Goal: Information Seeking & Learning: Learn about a topic

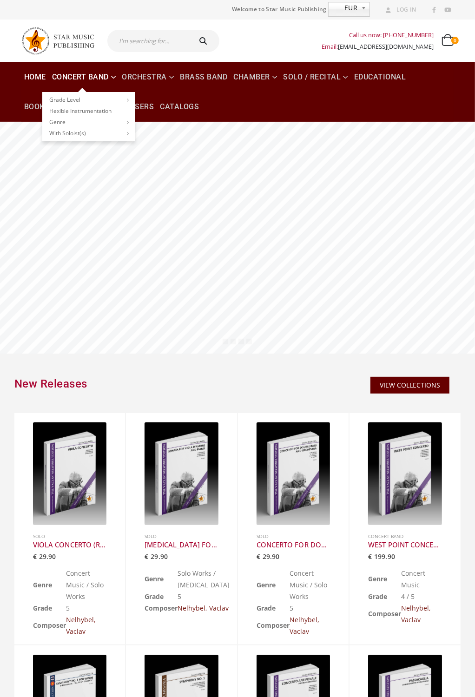
click at [115, 75] on link "Concert Band" at bounding box center [84, 77] width 70 height 30
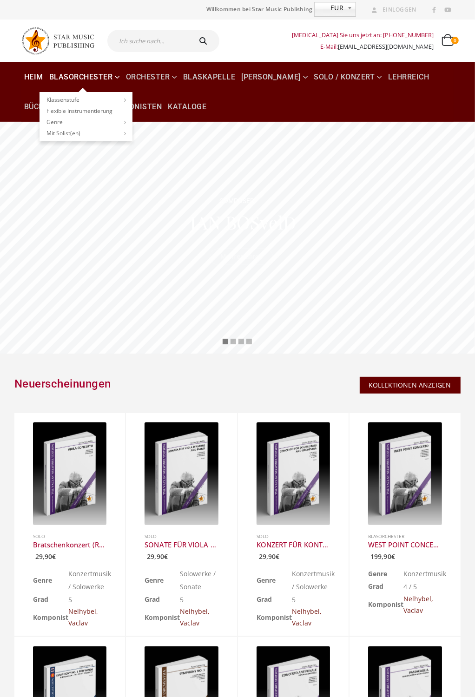
click at [115, 76] on link "Blasorchester" at bounding box center [84, 77] width 76 height 30
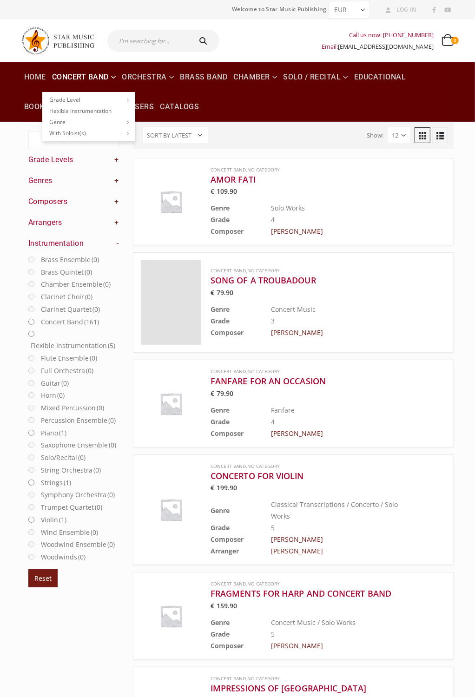
click at [85, 75] on link "Concert Band" at bounding box center [84, 77] width 70 height 30
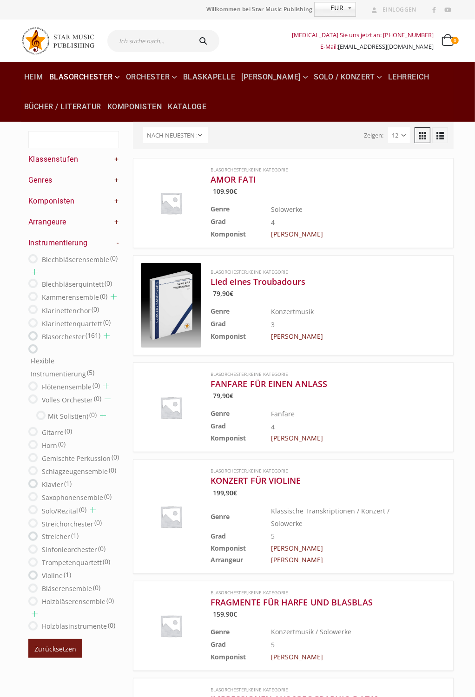
click at [116, 180] on font "+" at bounding box center [117, 180] width 5 height 9
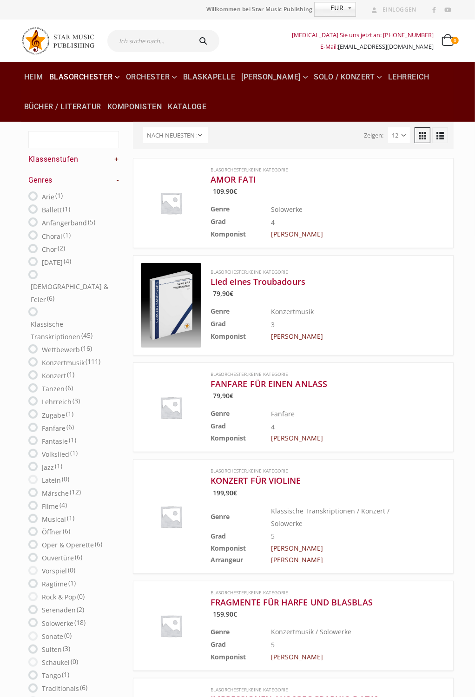
click at [116, 158] on font "+" at bounding box center [117, 159] width 5 height 9
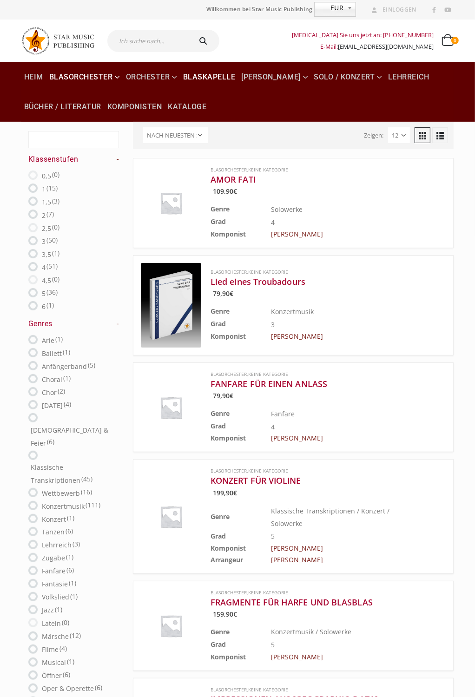
click at [222, 77] on font "Blaskapelle" at bounding box center [209, 76] width 53 height 9
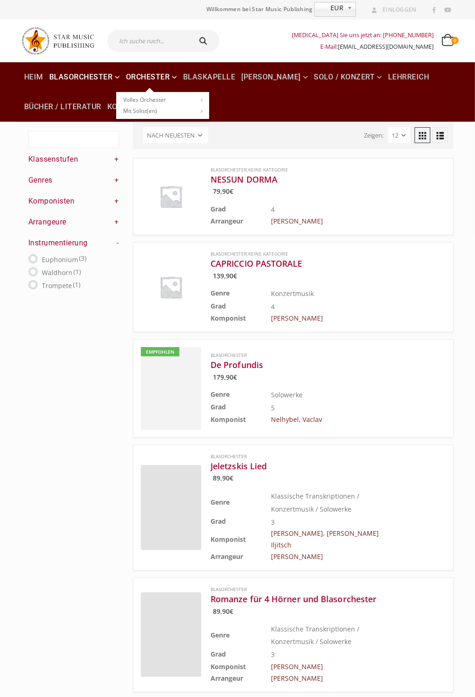
click at [159, 93] on ul "Volles Orchester Klasse 1 Klasse 2 Klasse 3 Klasse 4 Klasse 5 Mit Solist(en) Kl…" at bounding box center [162, 105] width 93 height 27
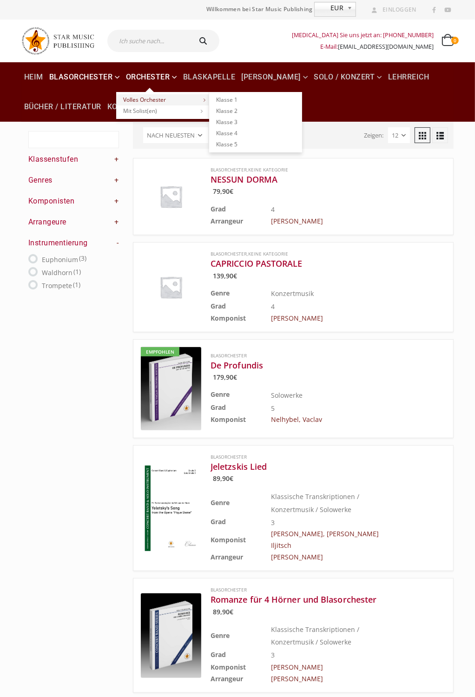
click at [169, 96] on link "Volles Orchester" at bounding box center [162, 99] width 93 height 11
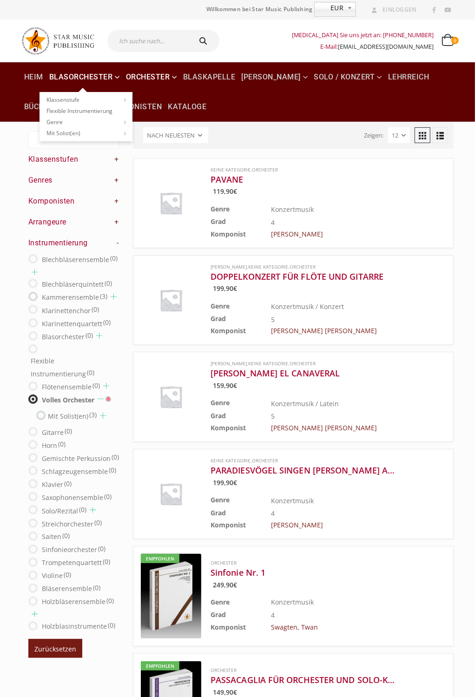
click at [112, 73] on font "Blasorchester" at bounding box center [81, 76] width 64 height 9
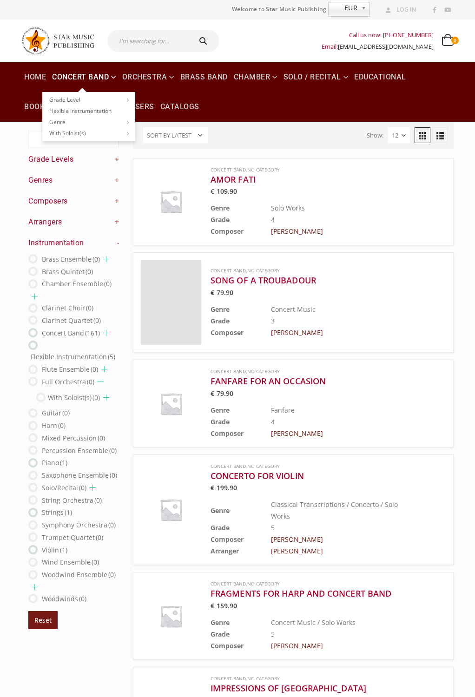
click at [100, 68] on link "Concert Band" at bounding box center [84, 77] width 70 height 30
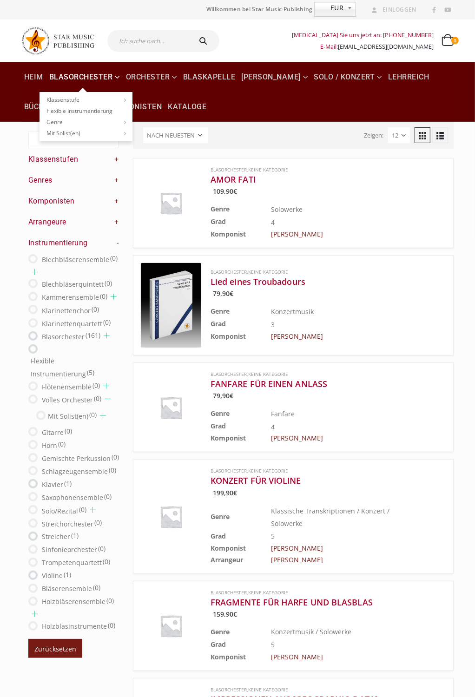
click at [106, 71] on link "Blasorchester" at bounding box center [84, 77] width 76 height 30
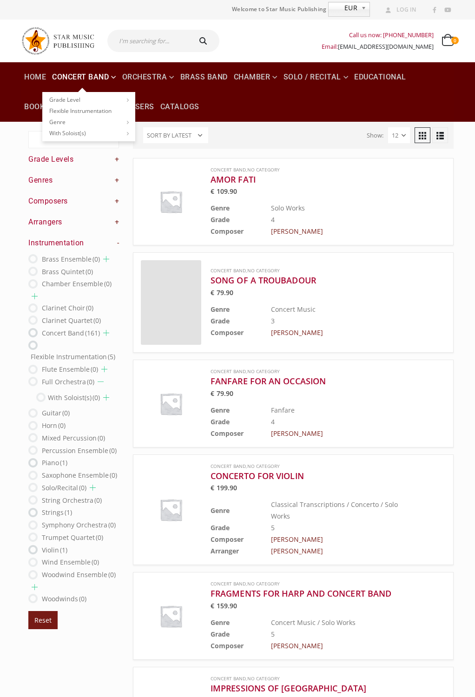
click at [104, 77] on link "Concert Band" at bounding box center [84, 77] width 70 height 30
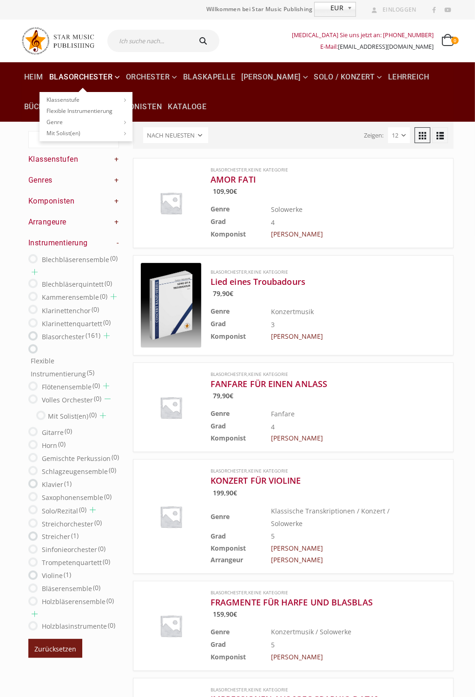
click at [115, 77] on link "Blasorchester" at bounding box center [84, 77] width 76 height 30
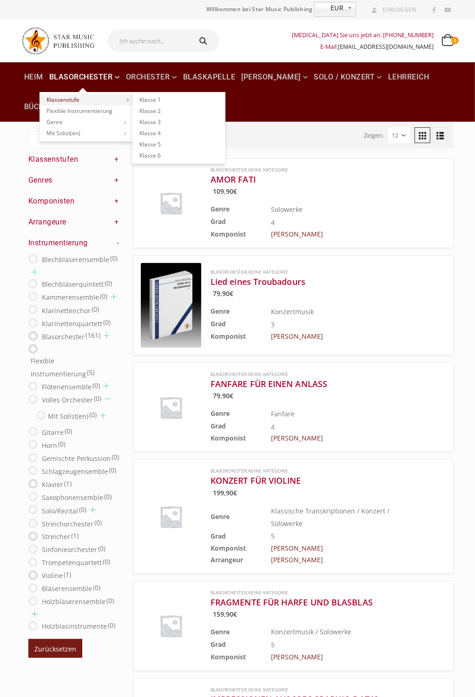
click at [112, 95] on link "Klassenstufe" at bounding box center [85, 99] width 93 height 11
click at [150, 119] on font "Klasse 3" at bounding box center [149, 122] width 21 height 8
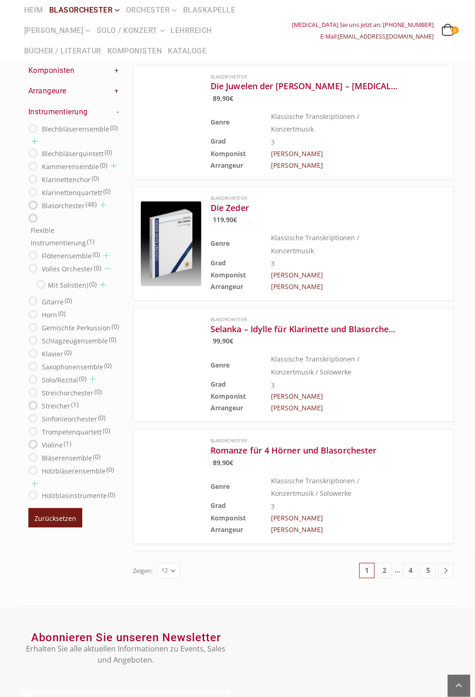
scroll to position [987, 0]
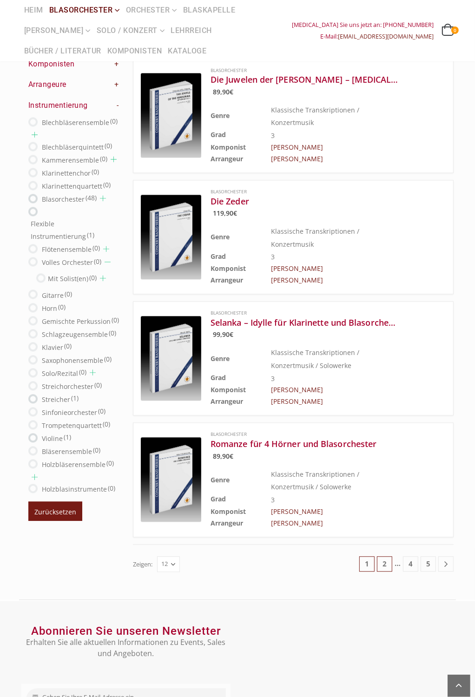
click at [386, 559] on font "2" at bounding box center [384, 563] width 4 height 9
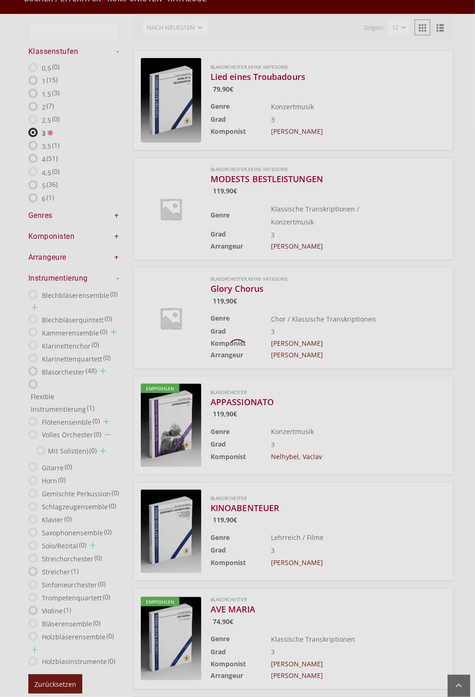
scroll to position [52, 0]
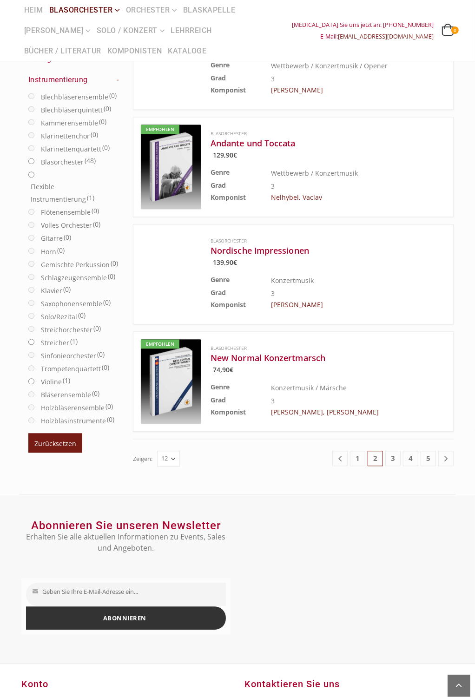
scroll to position [1106, 0]
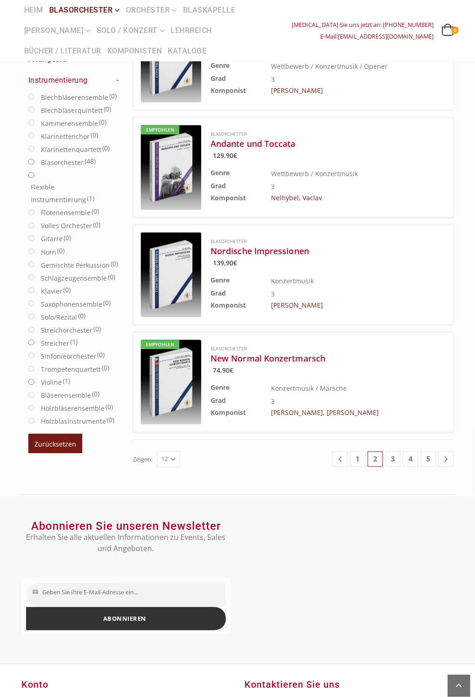
click at [176, 451] on select "12 24 36" at bounding box center [168, 459] width 23 height 16
select select "36"
click at [158, 451] on select "12 24 36" at bounding box center [168, 459] width 23 height 16
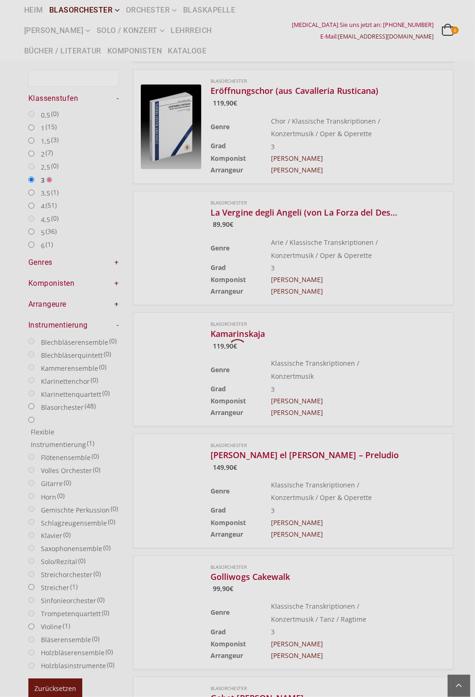
scroll to position [52, 0]
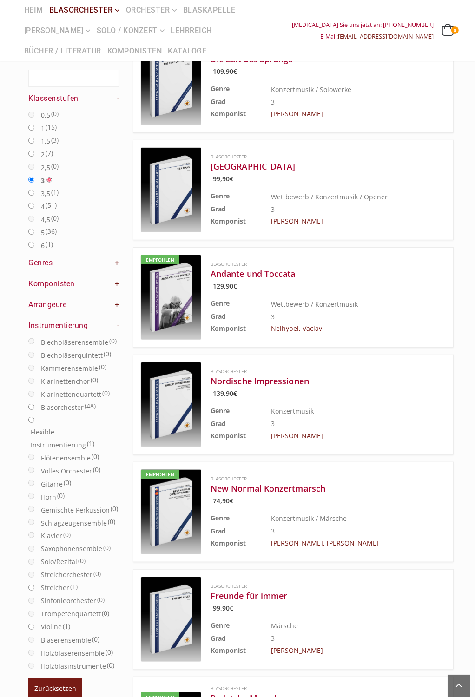
scroll to position [2348, 0]
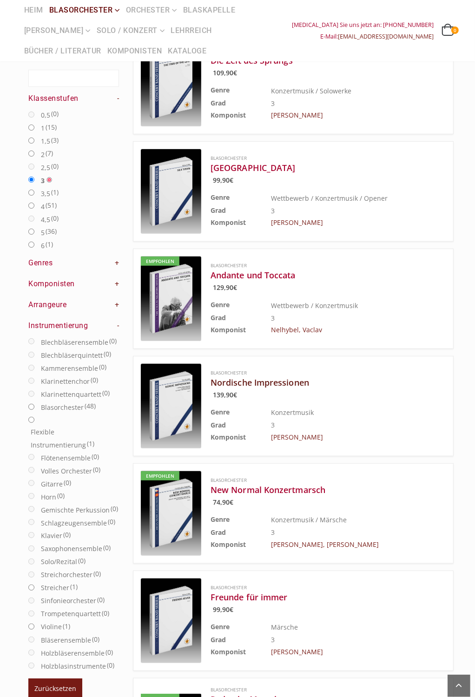
click at [307, 377] on font "Nordische Impressionen" at bounding box center [259, 382] width 98 height 11
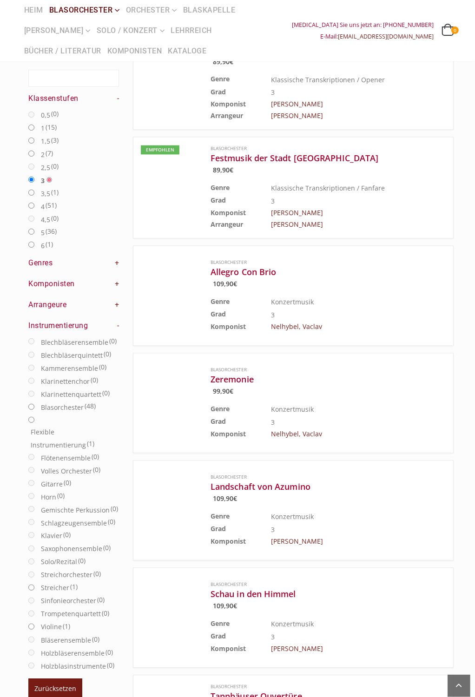
scroll to position [3220, 0]
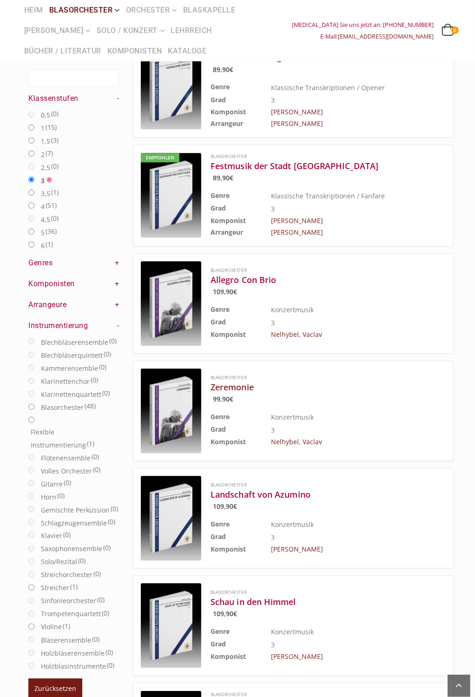
click at [252, 381] on font "Zeremonie" at bounding box center [231, 386] width 43 height 11
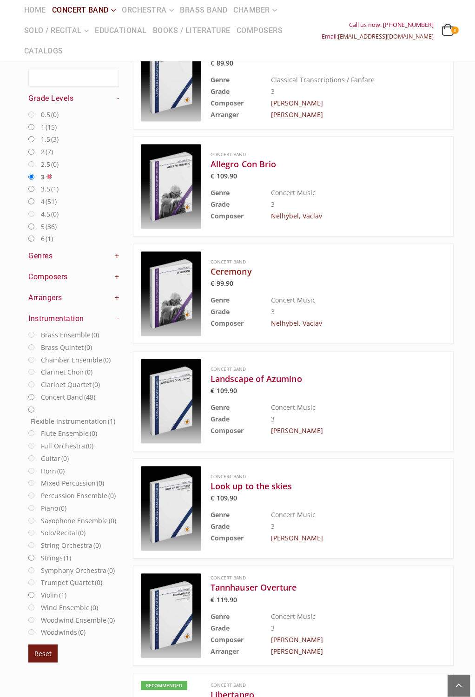
scroll to position [3193, 0]
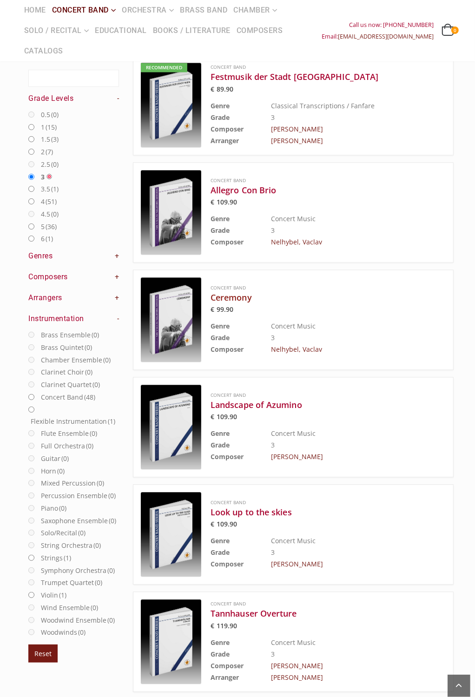
click at [458, 446] on li "Concert Band Landscape of Azumino € 109.90 Genre Concert Music Grade 3 Composer…" at bounding box center [293, 427] width 335 height 100
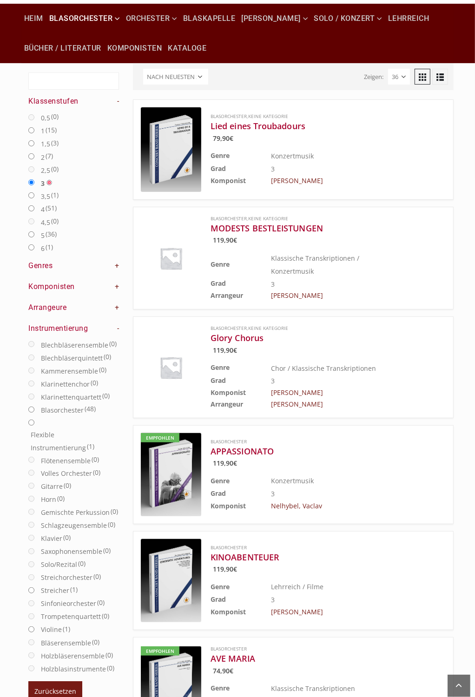
scroll to position [52, 0]
